Goal: Communication & Community: Connect with others

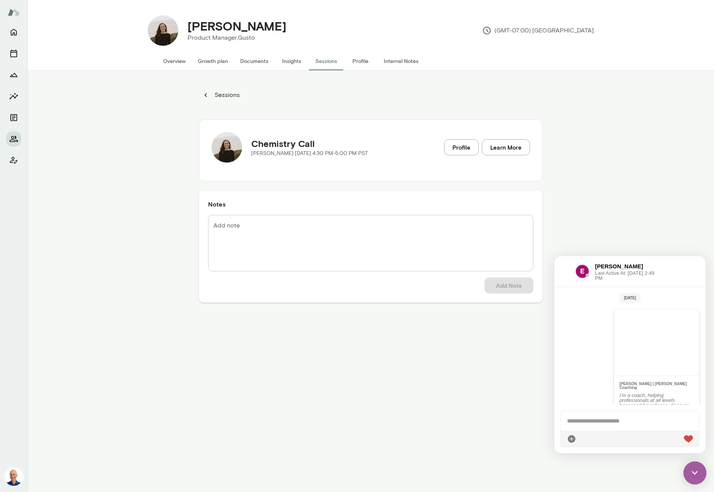
scroll to position [1329, 0]
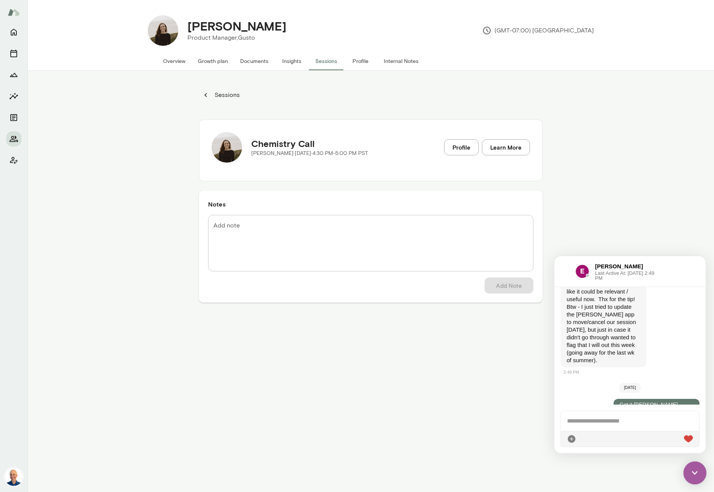
click at [561, 270] on div at bounding box center [565, 271] width 9 height 9
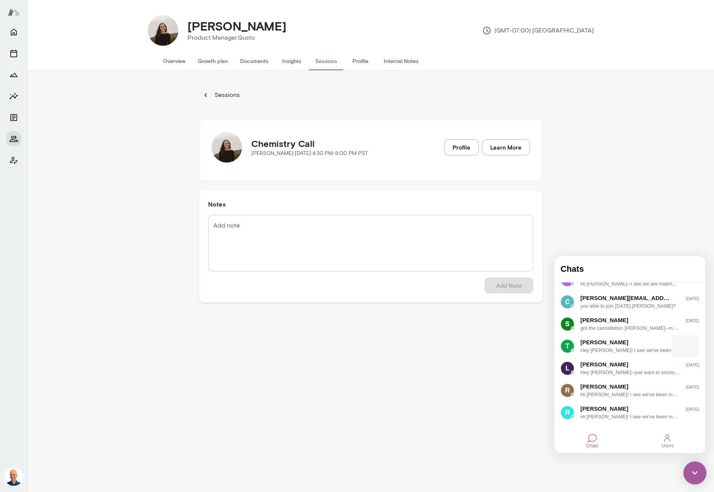
scroll to position [242, 0]
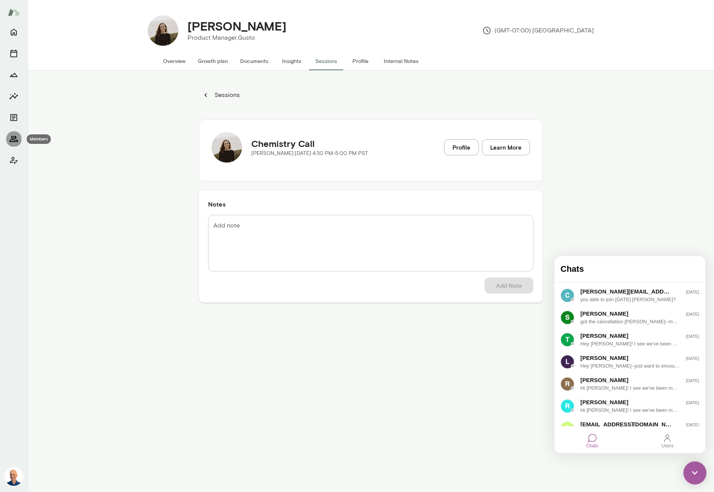
click at [11, 138] on icon "Members" at bounding box center [14, 139] width 8 height 6
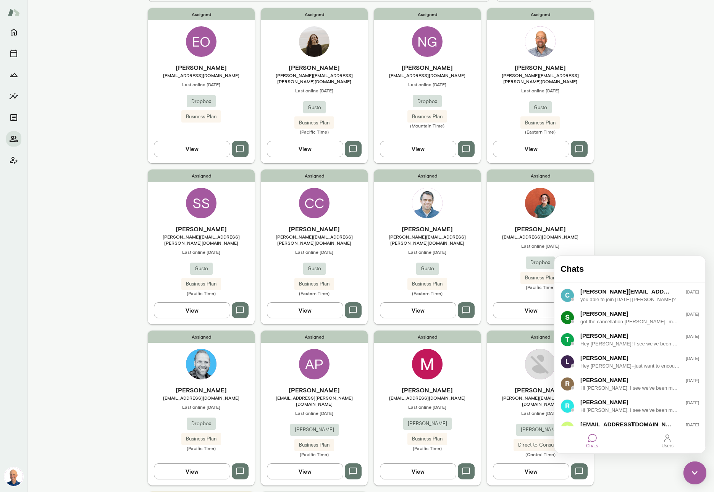
scroll to position [69, 0]
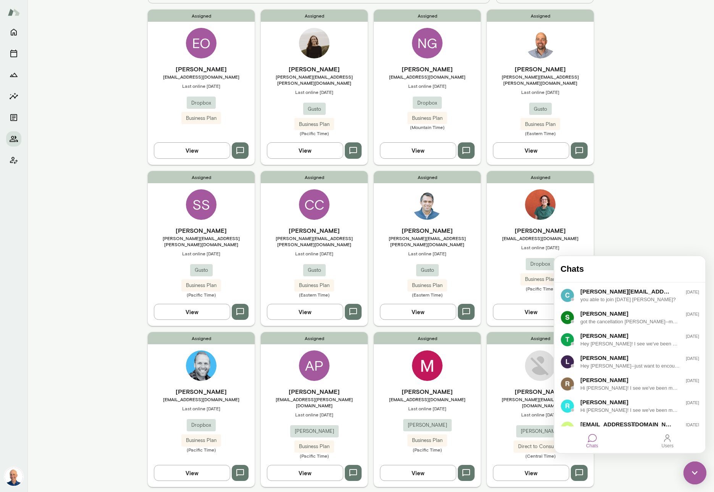
click at [279, 63] on div "Assigned [PERSON_NAME] [PERSON_NAME][EMAIL_ADDRESS][PERSON_NAME][DOMAIN_NAME] L…" at bounding box center [314, 87] width 107 height 155
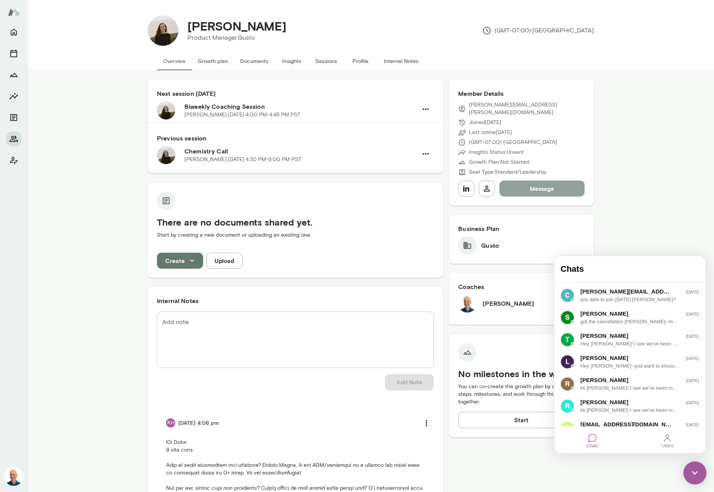
click at [541, 181] on button "Message" at bounding box center [541, 189] width 85 height 16
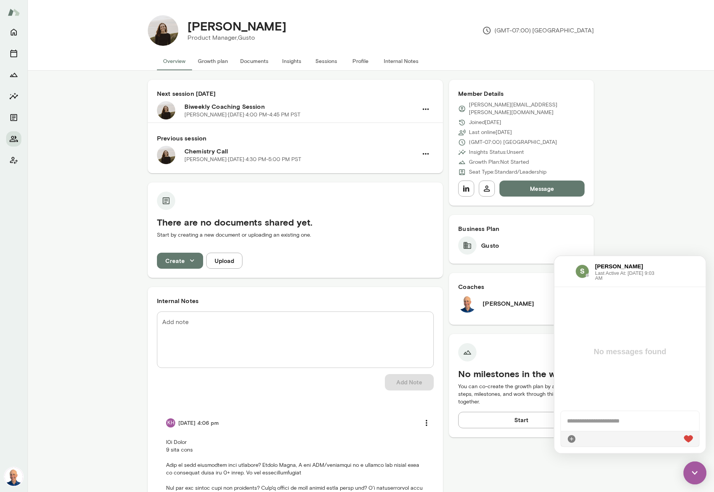
click at [666, 416] on div at bounding box center [630, 421] width 138 height 20
